Goal: Information Seeking & Learning: Learn about a topic

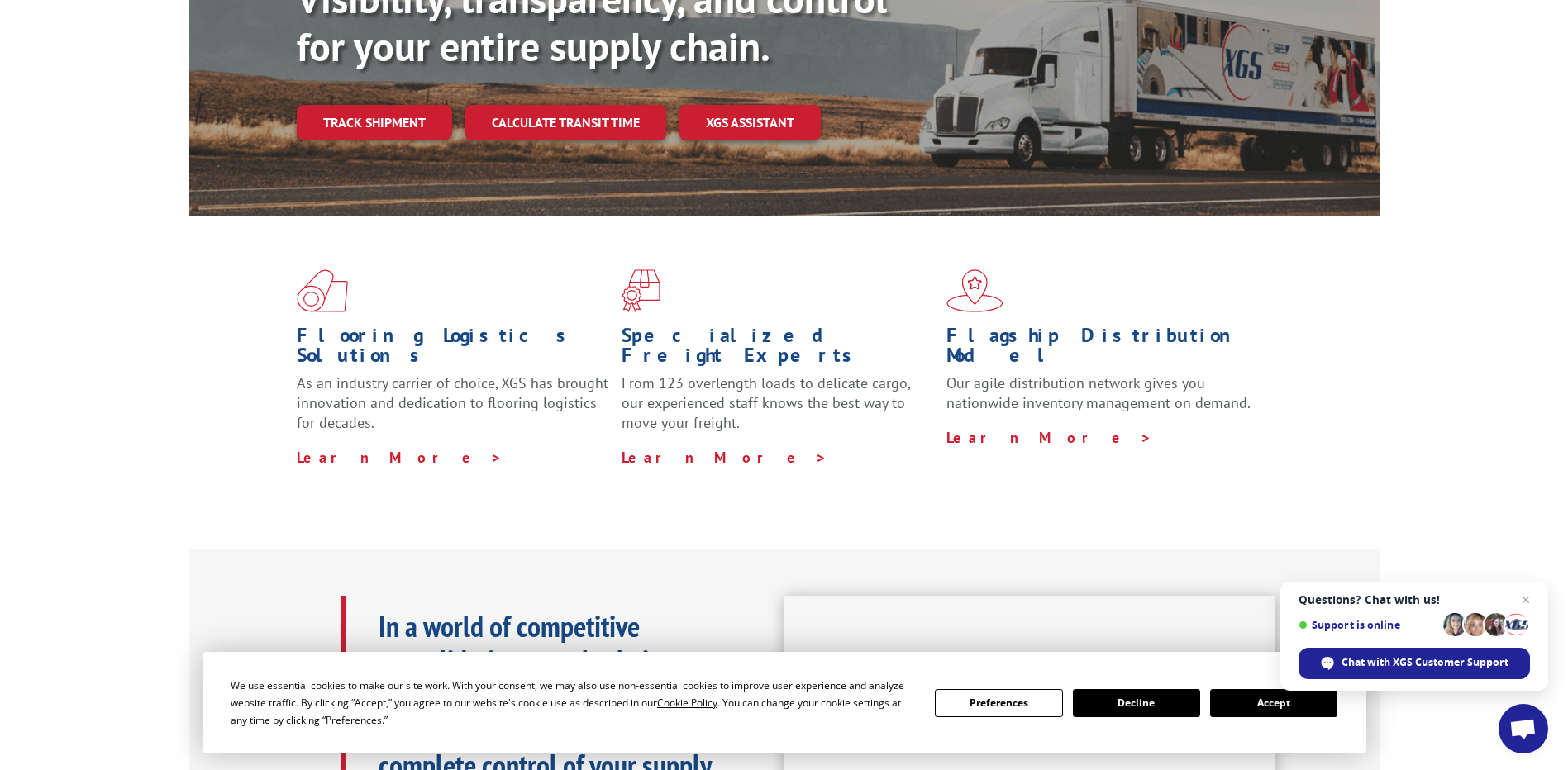
scroll to position [331, 0]
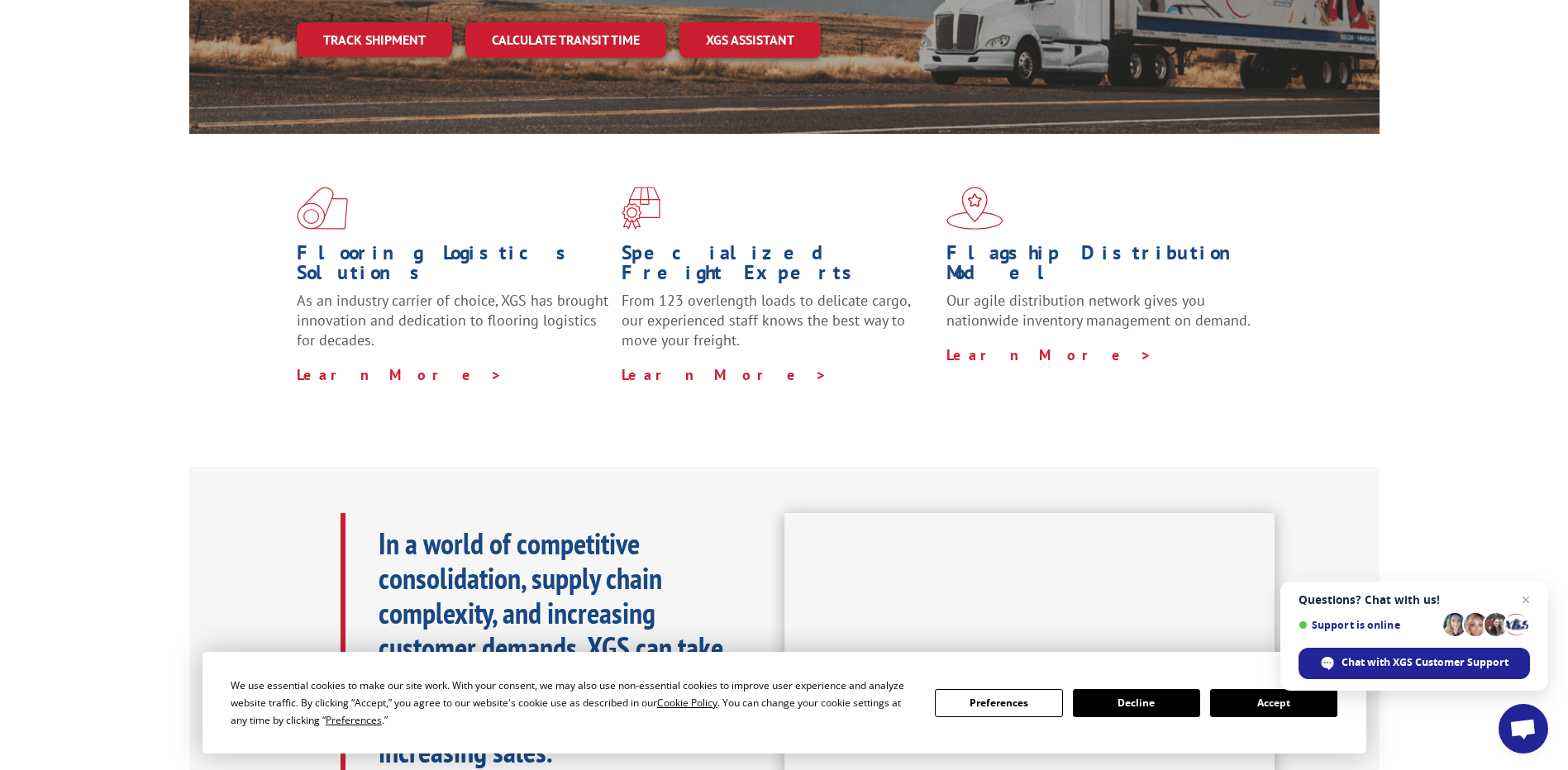
click at [1280, 704] on button "Accept" at bounding box center [1273, 703] width 128 height 28
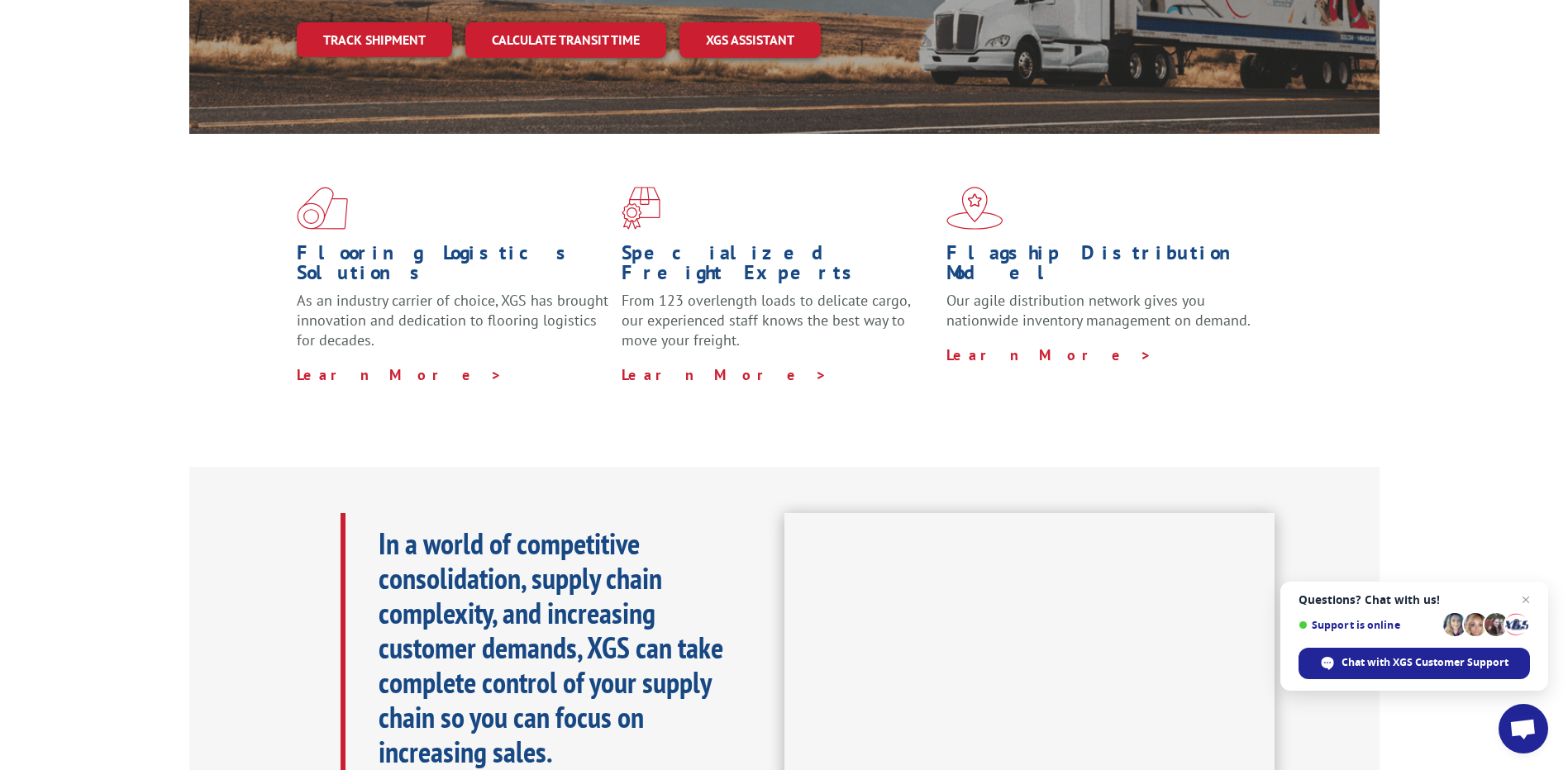
scroll to position [0, 0]
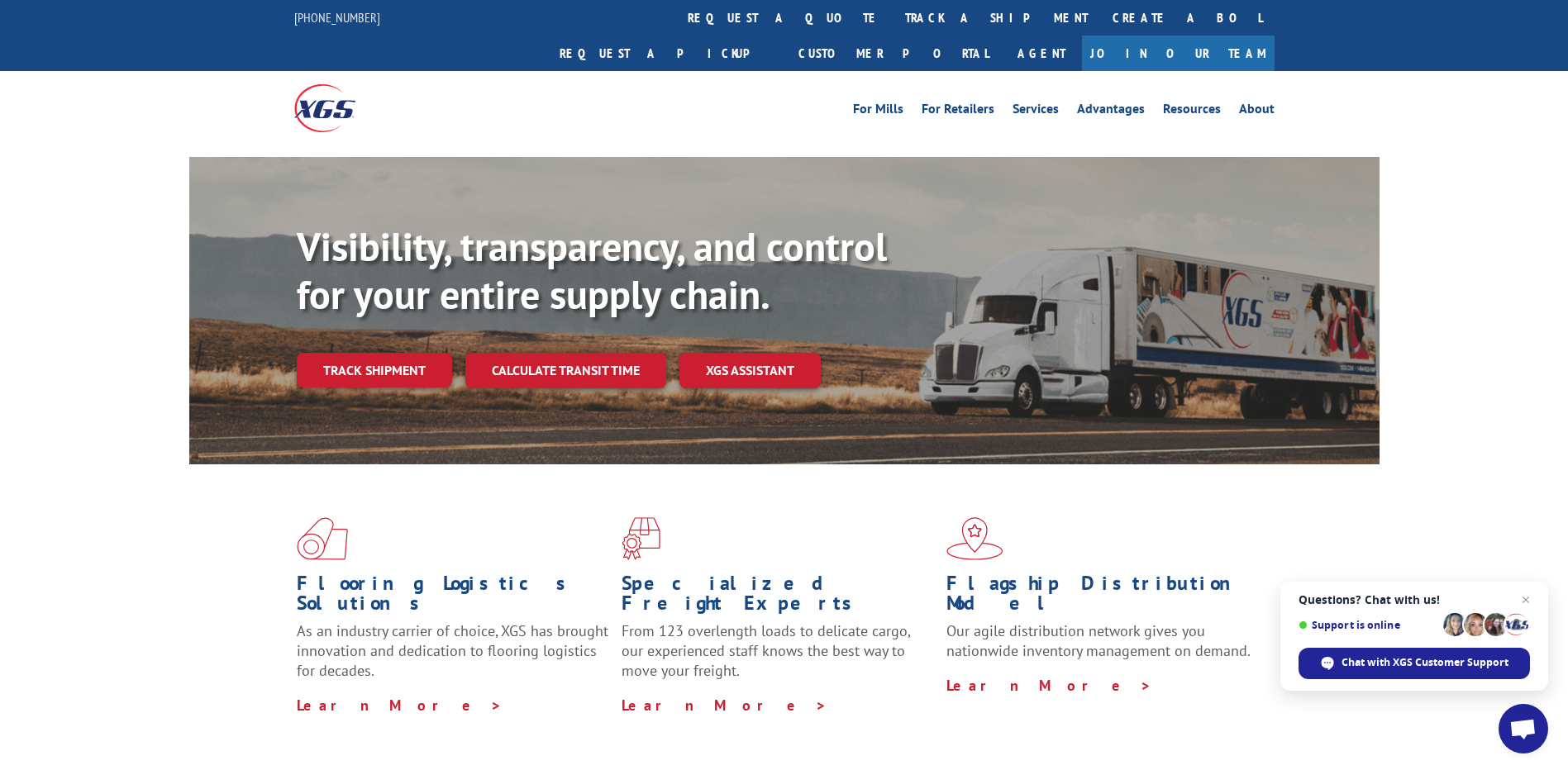
click at [1246, 35] on link "Join Our Team" at bounding box center [1178, 53] width 193 height 35
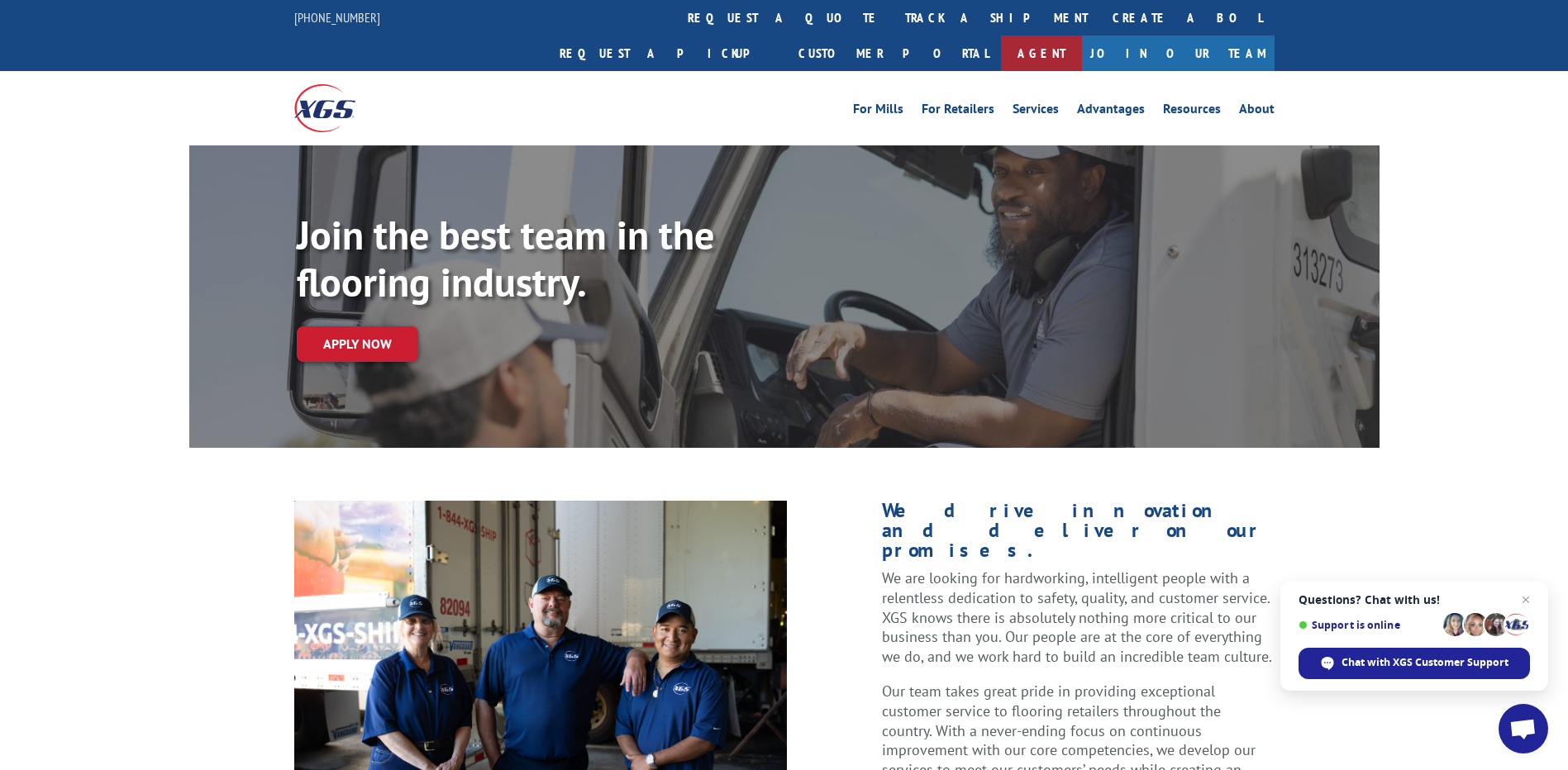
click at [1083, 35] on link "Agent" at bounding box center [1041, 53] width 81 height 35
